Goal: Check status

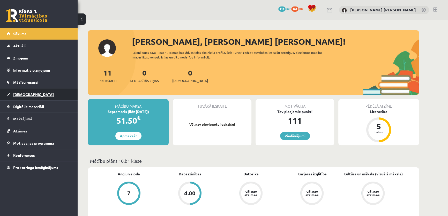
click at [19, 93] on span "[DEMOGRAPHIC_DATA]" at bounding box center [33, 94] width 41 height 5
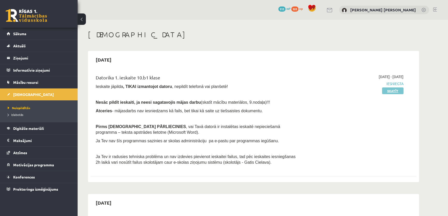
click at [392, 90] on link "Skatīt" at bounding box center [392, 90] width 21 height 7
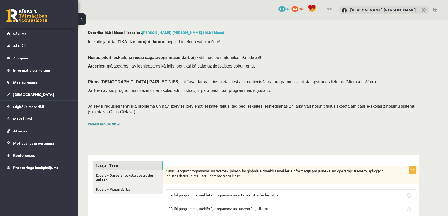
click at [97, 124] on link "Parādīt punktu skalu" at bounding box center [104, 123] width 32 height 4
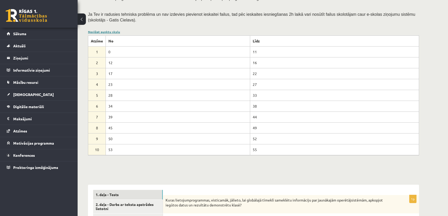
scroll to position [94, 0]
